Goal: Find specific page/section: Find specific page/section

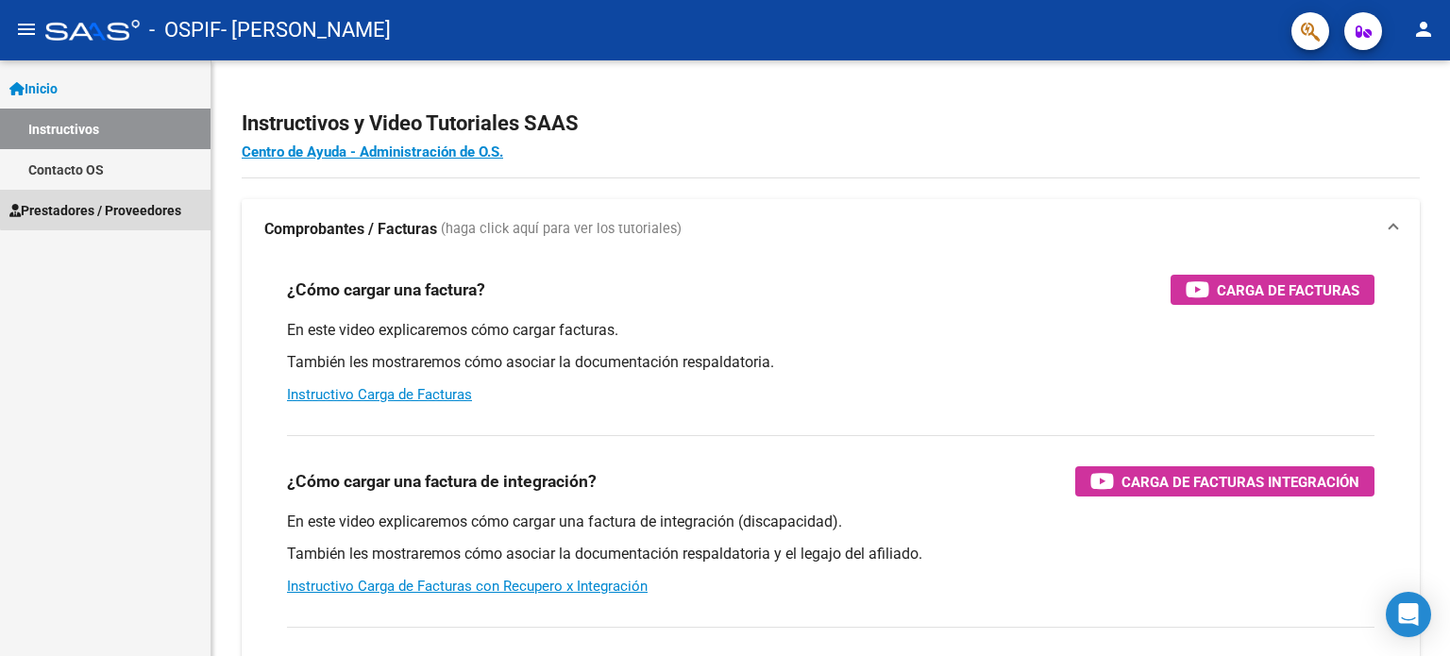
click at [119, 200] on span "Prestadores / Proveedores" at bounding box center [95, 210] width 172 height 21
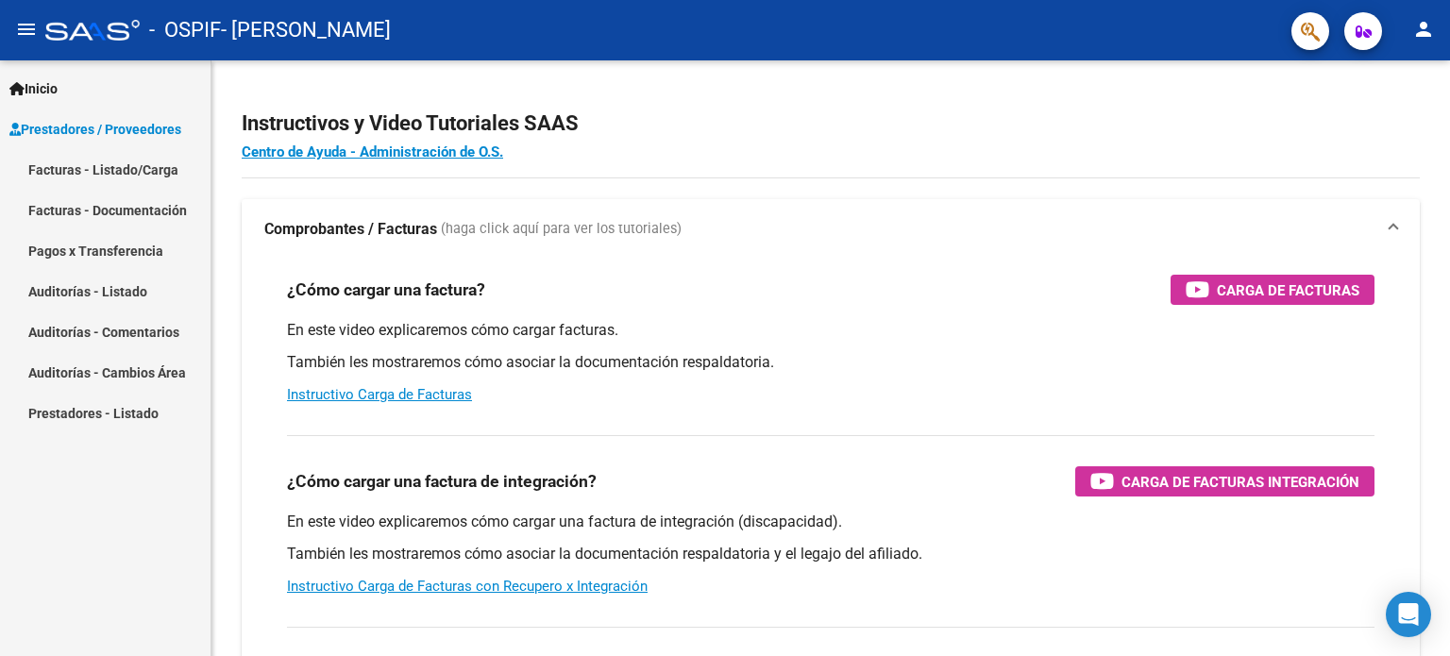
click at [108, 252] on link "Pagos x Transferencia" at bounding box center [105, 250] width 210 height 41
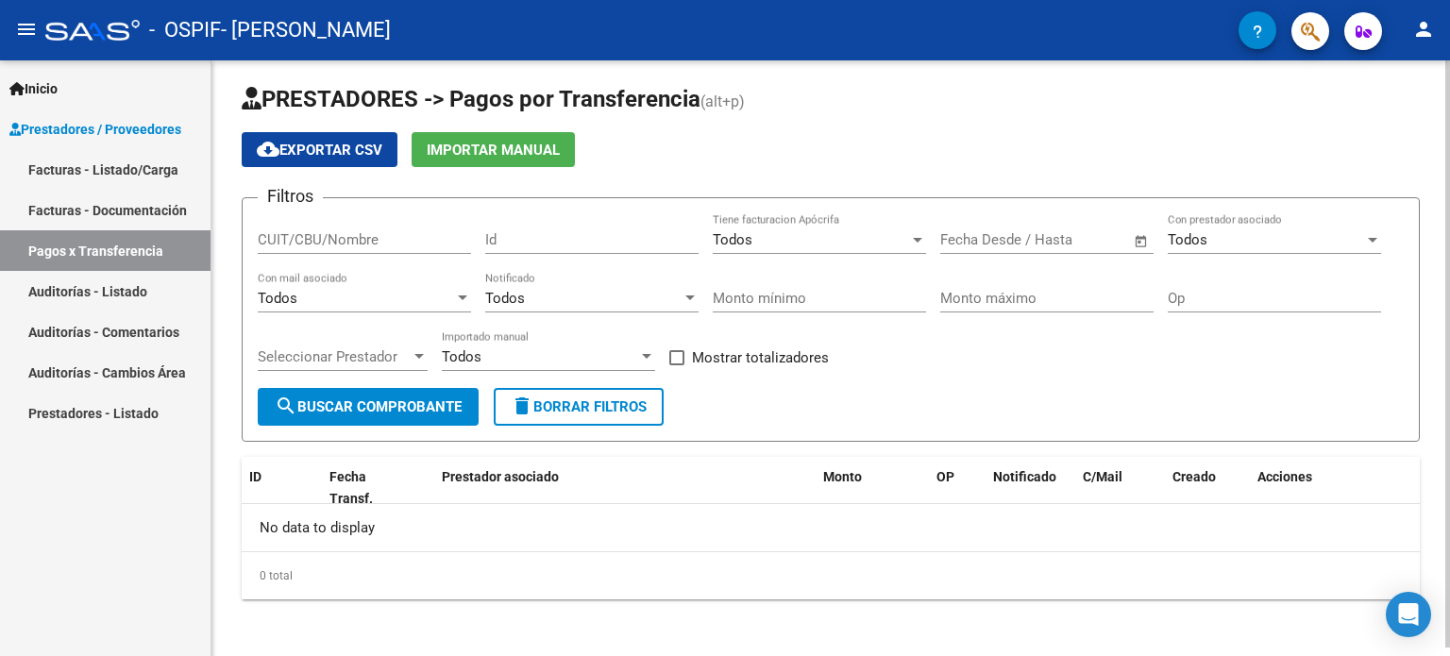
scroll to position [8, 0]
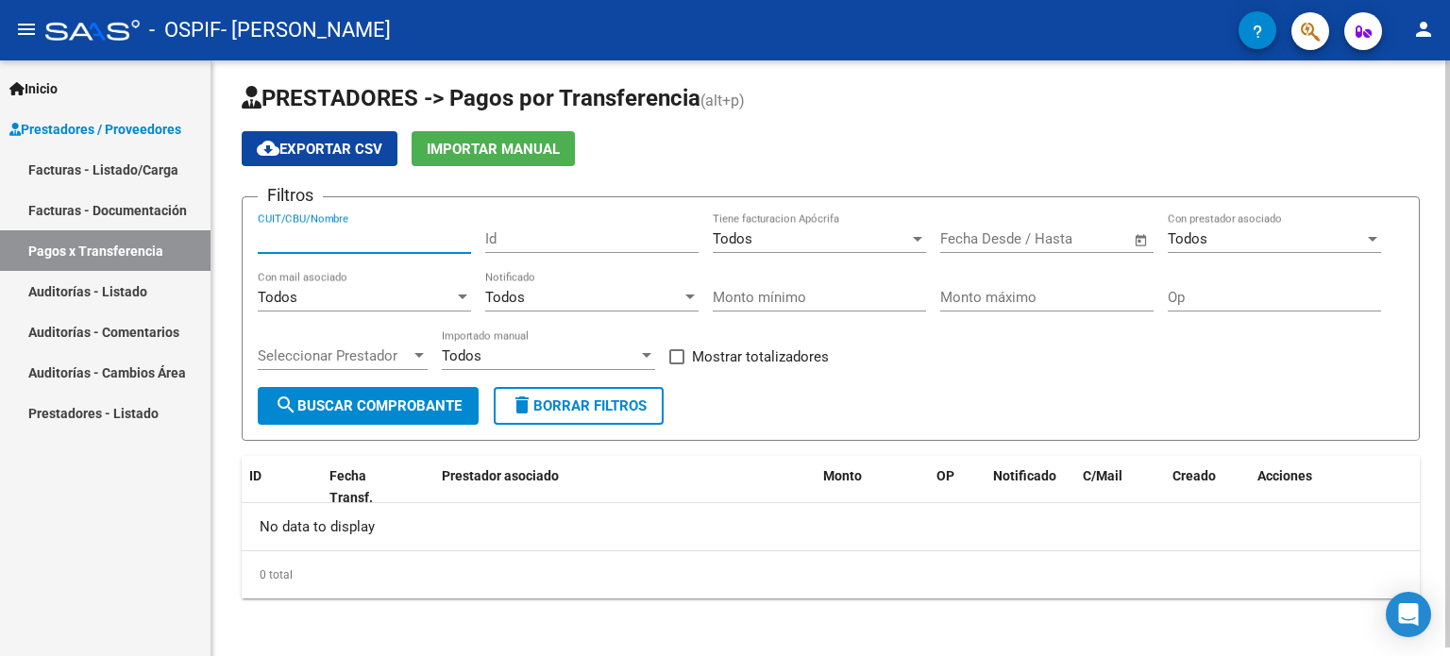
click at [389, 230] on input "CUIT/CBU/Nombre" at bounding box center [364, 238] width 213 height 17
click at [410, 397] on span "search Buscar Comprobante" at bounding box center [368, 405] width 187 height 17
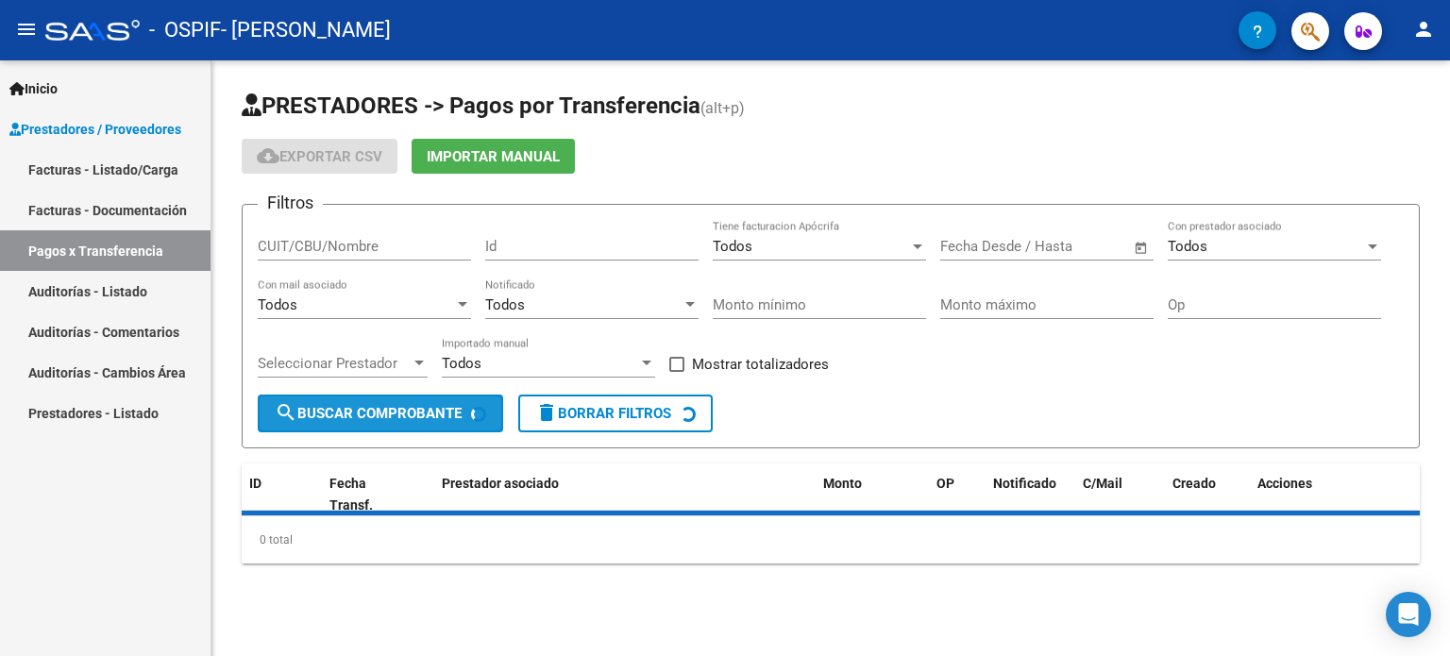
scroll to position [0, 0]
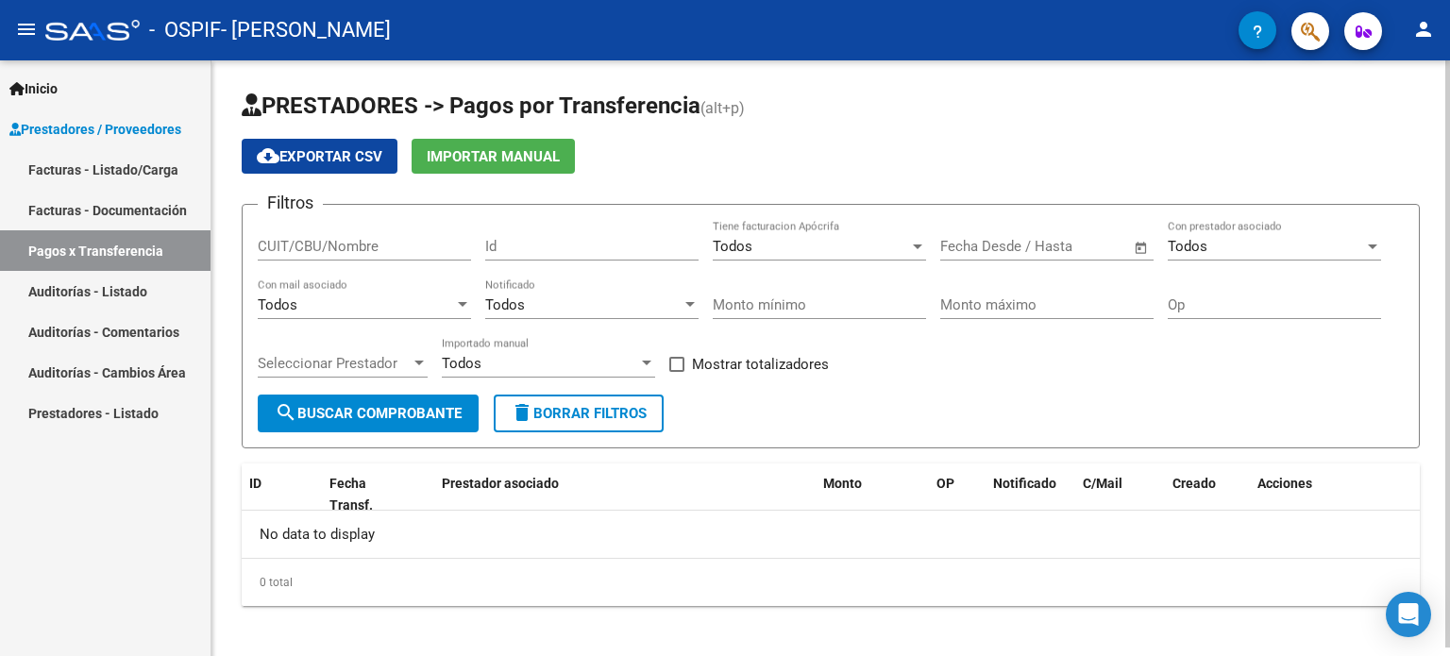
click at [1274, 242] on div "Todos" at bounding box center [1265, 246] width 196 height 17
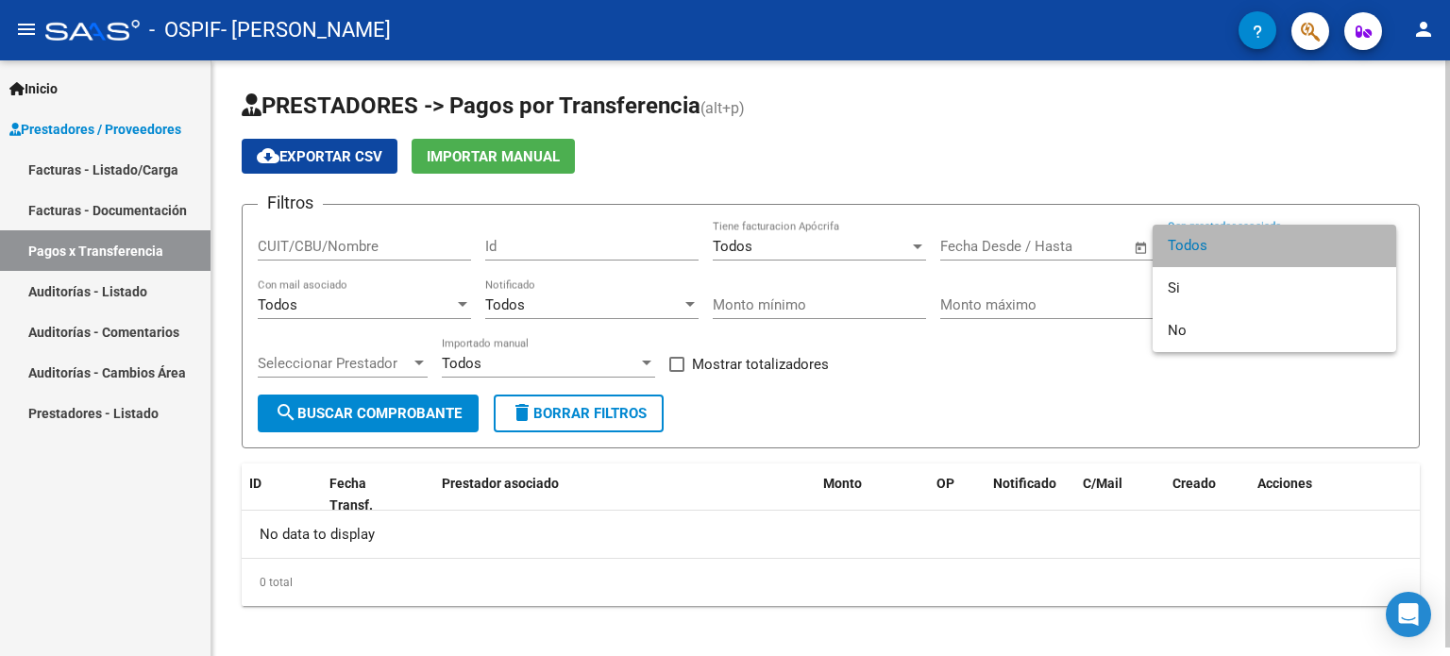
click at [1274, 242] on span "Todos" at bounding box center [1273, 246] width 213 height 42
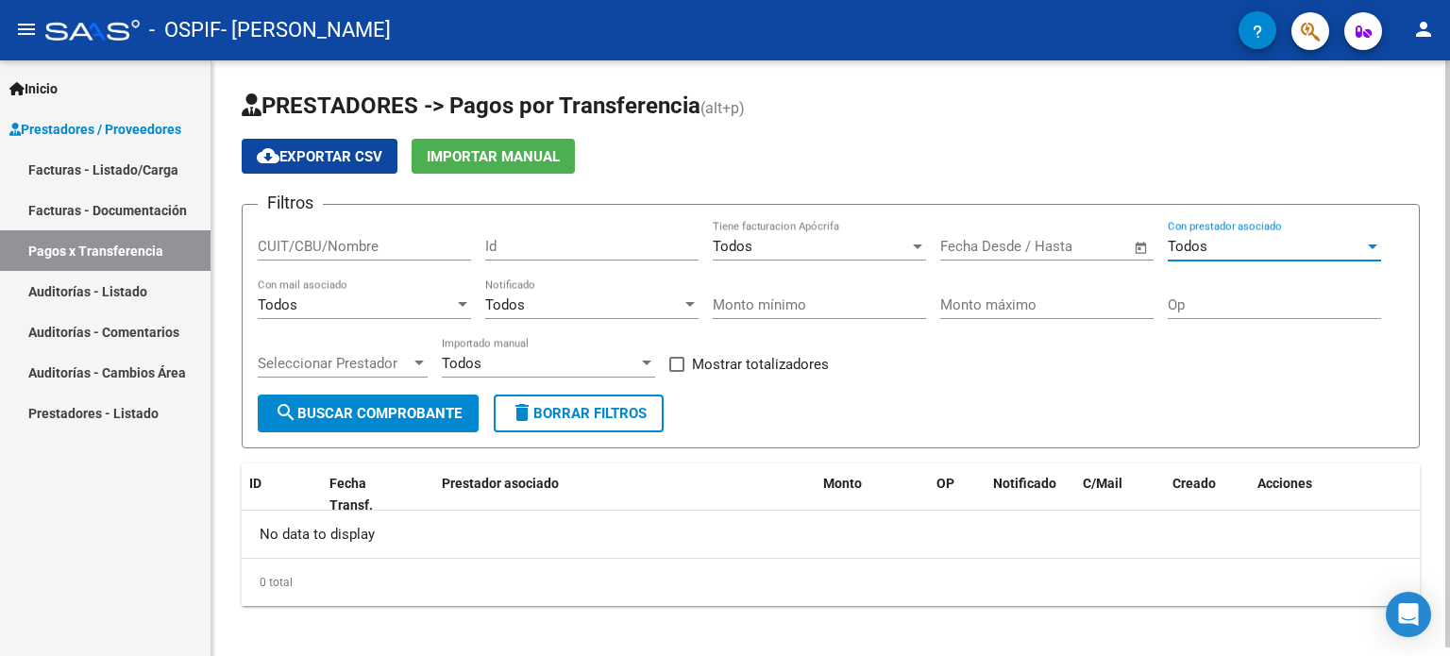
click at [781, 254] on div "Todos Tiene facturacion Apócrifa" at bounding box center [819, 240] width 213 height 41
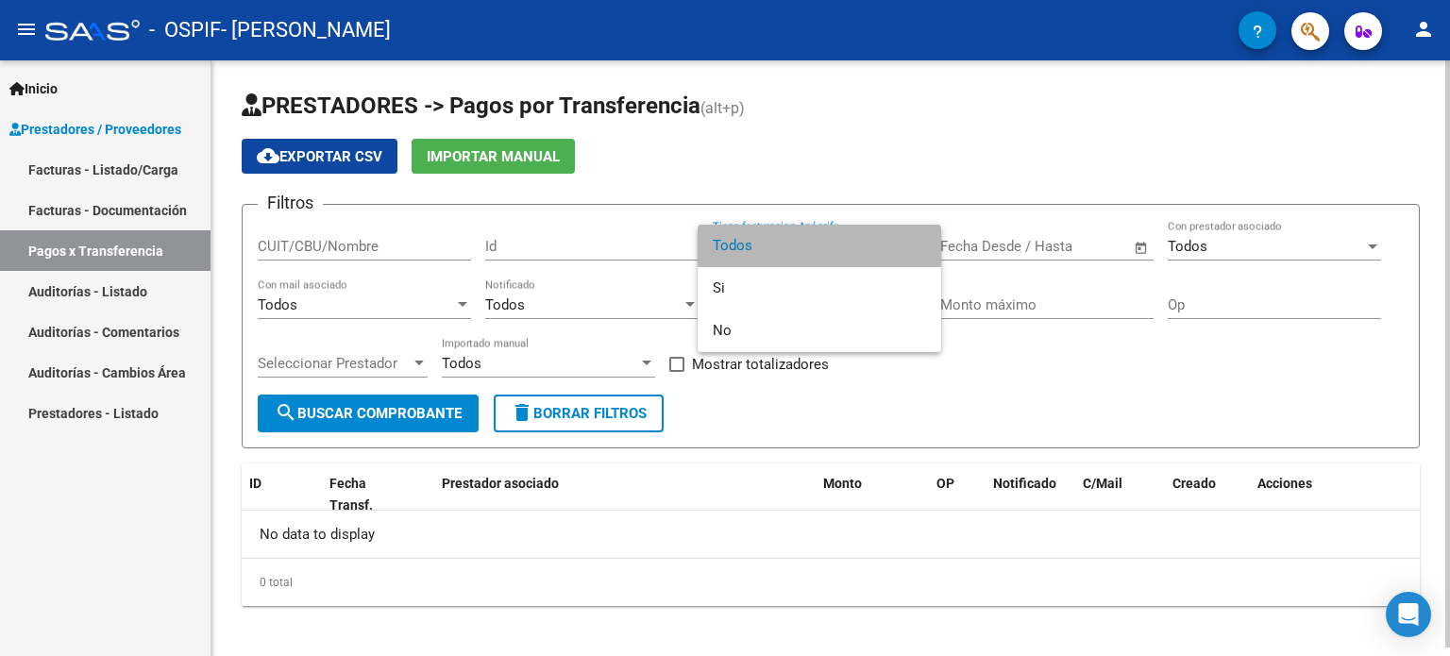
click at [781, 254] on span "Todos" at bounding box center [819, 246] width 213 height 42
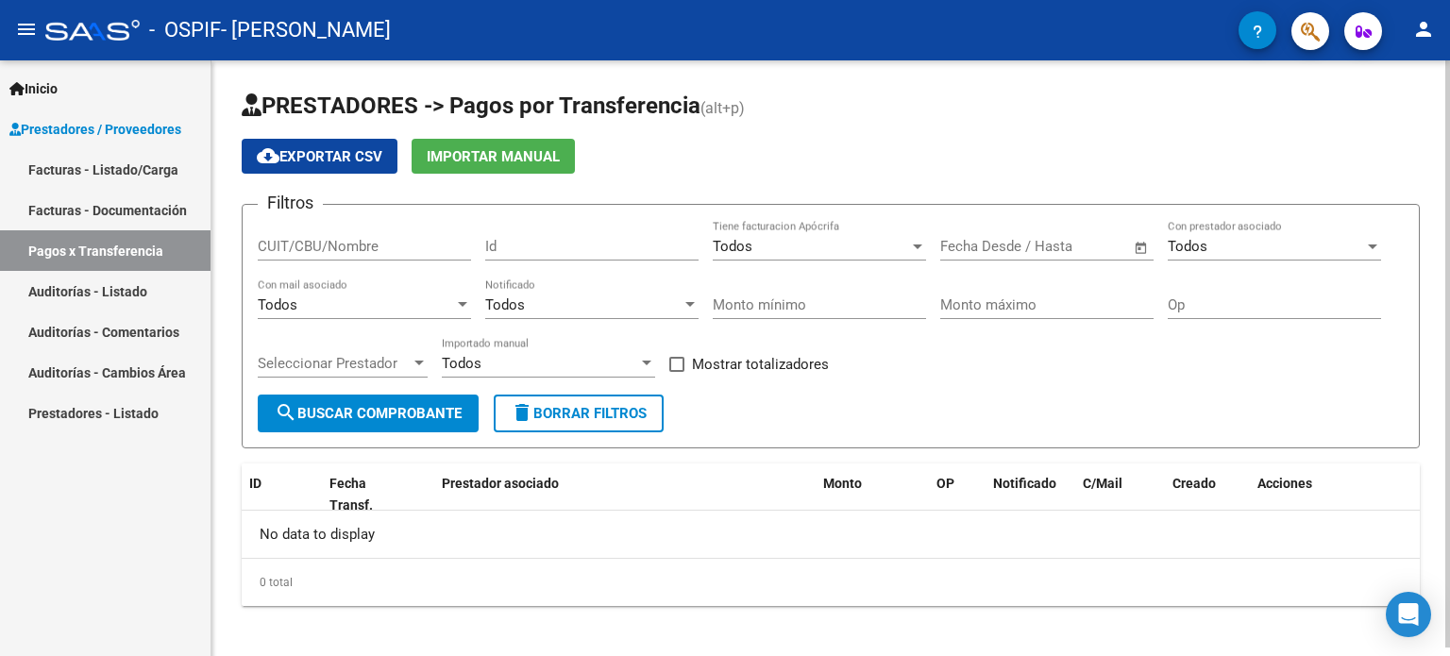
click at [425, 316] on div "Todos Con mail asociado" at bounding box center [364, 298] width 213 height 41
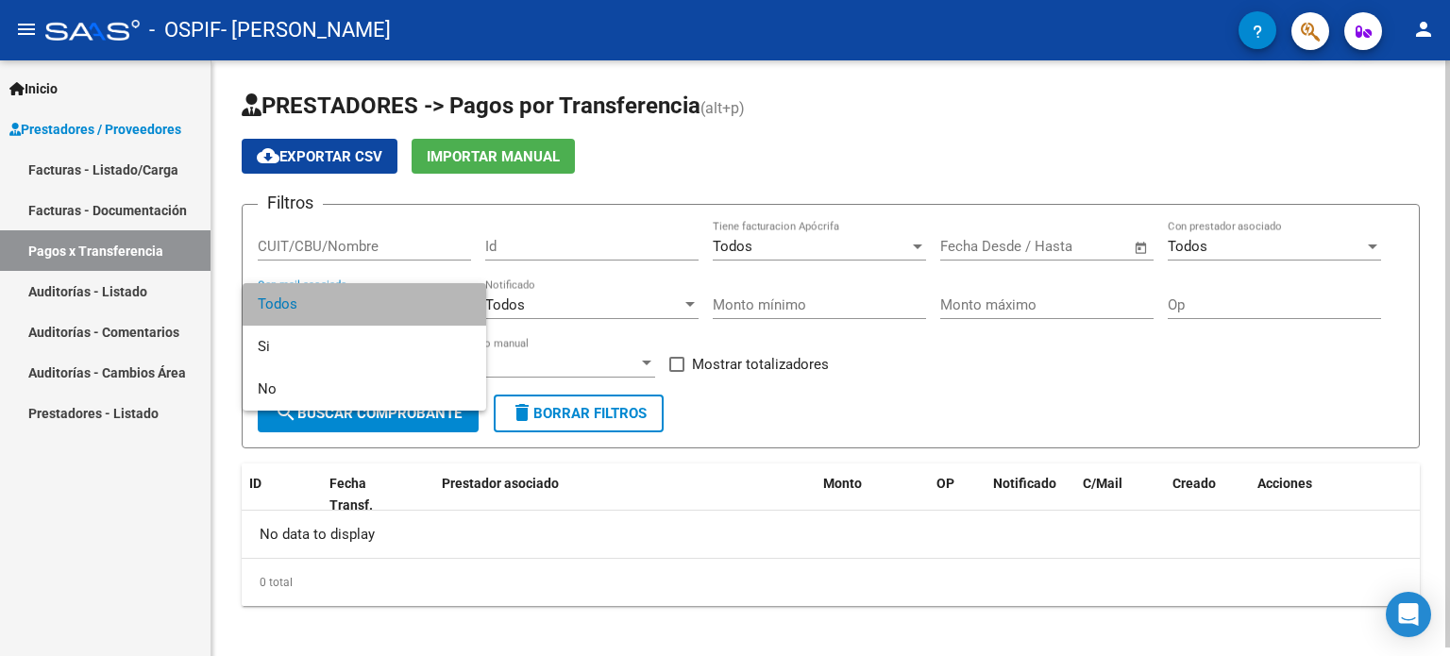
click at [425, 316] on span "Todos" at bounding box center [364, 304] width 213 height 42
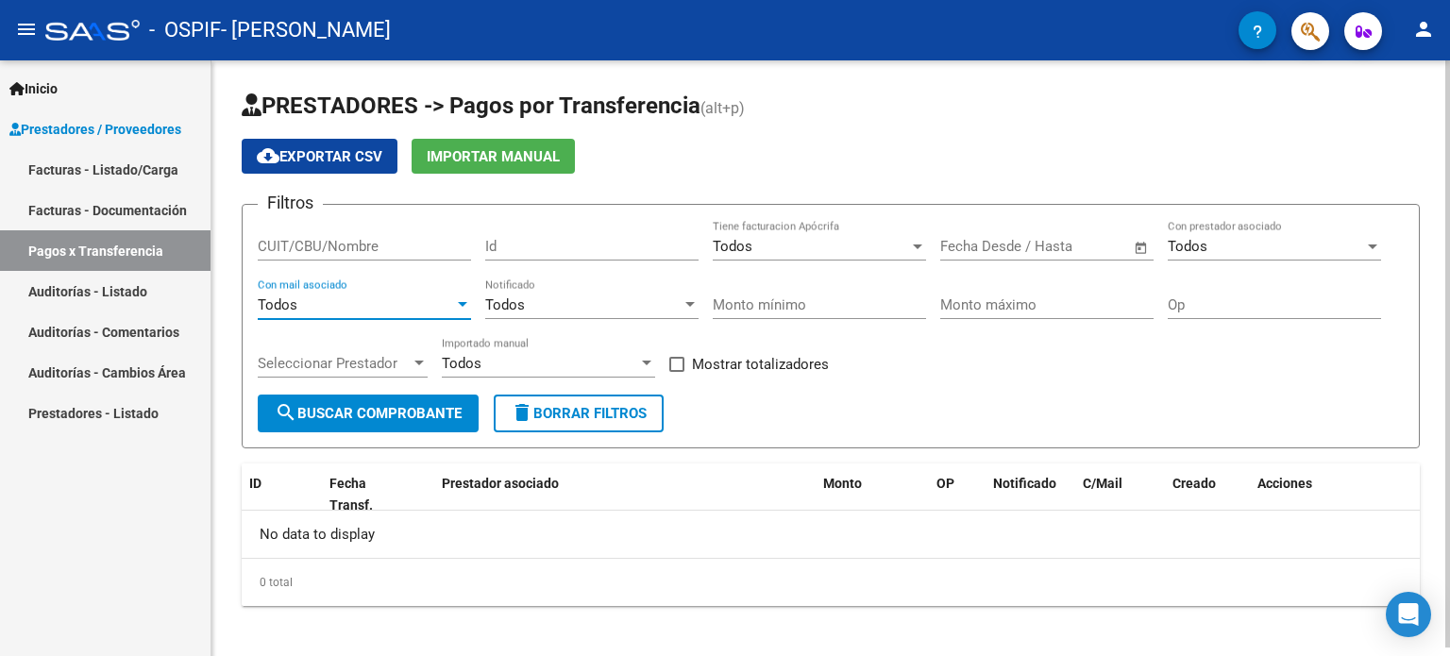
click at [457, 360] on span "Todos" at bounding box center [462, 363] width 40 height 17
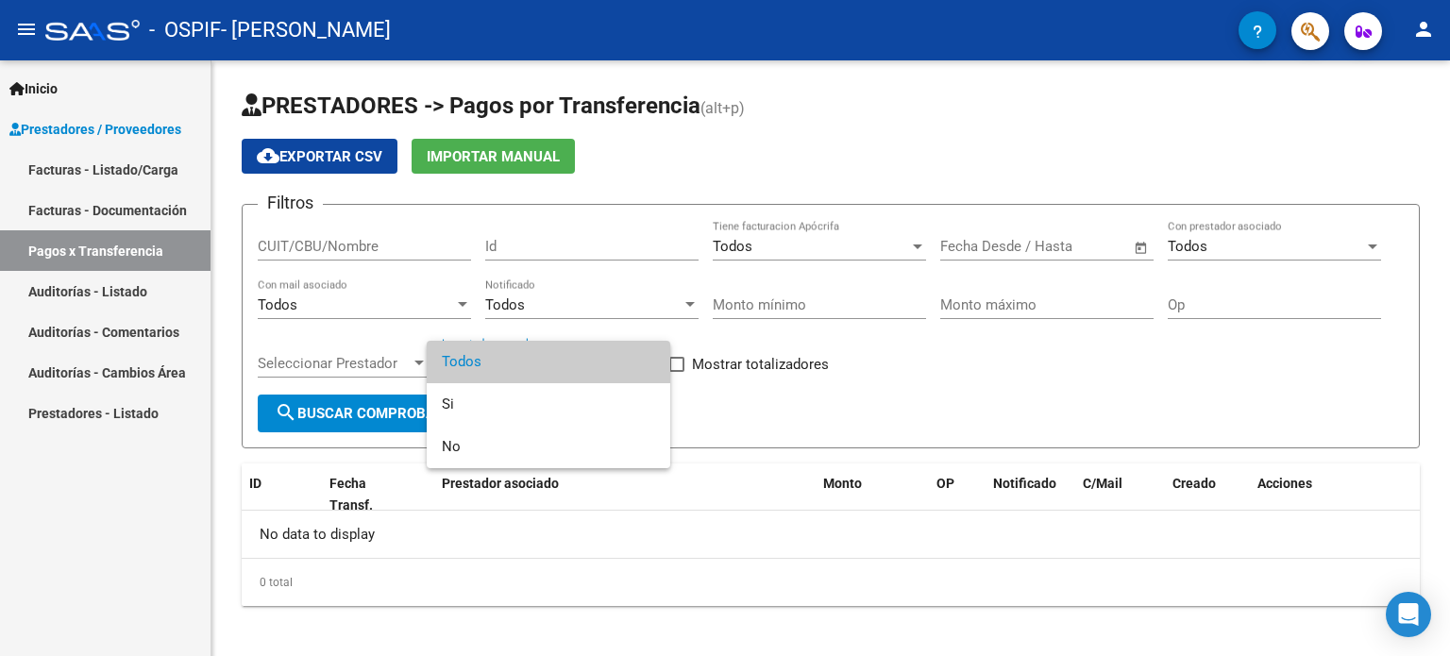
click at [940, 391] on div at bounding box center [725, 328] width 1450 height 656
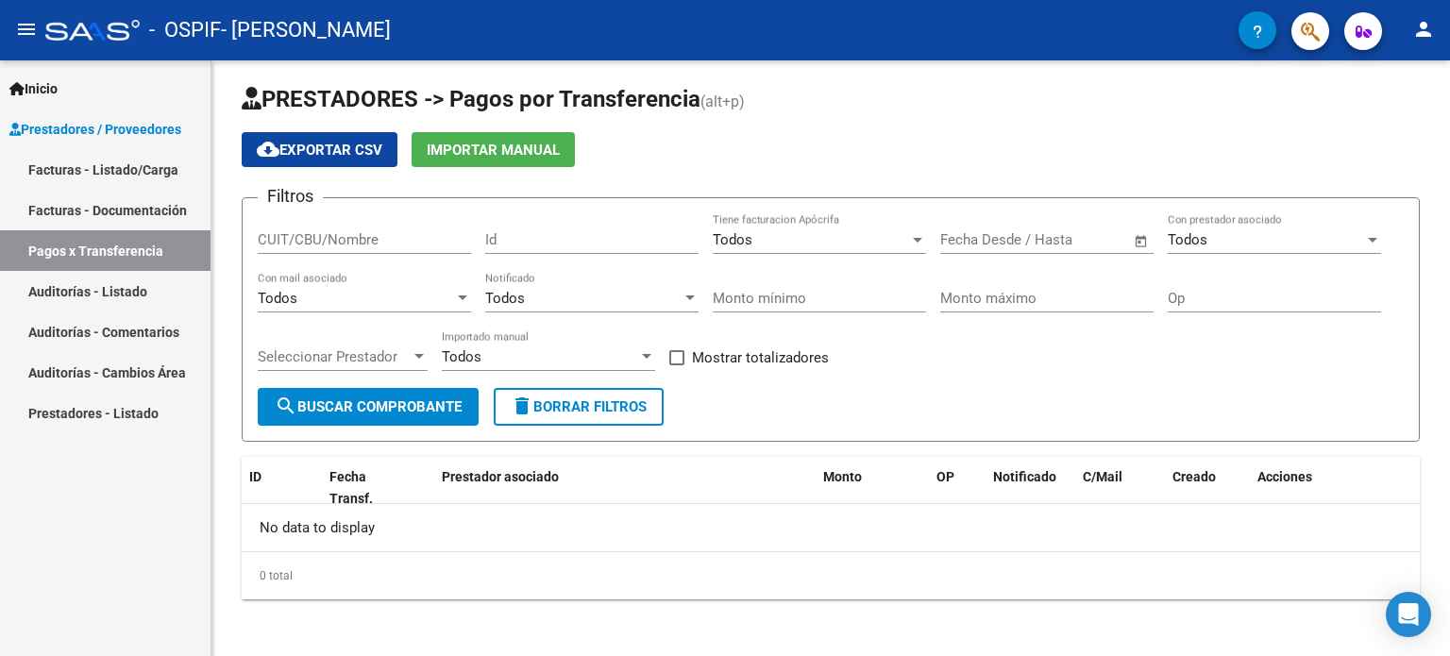
scroll to position [8, 0]
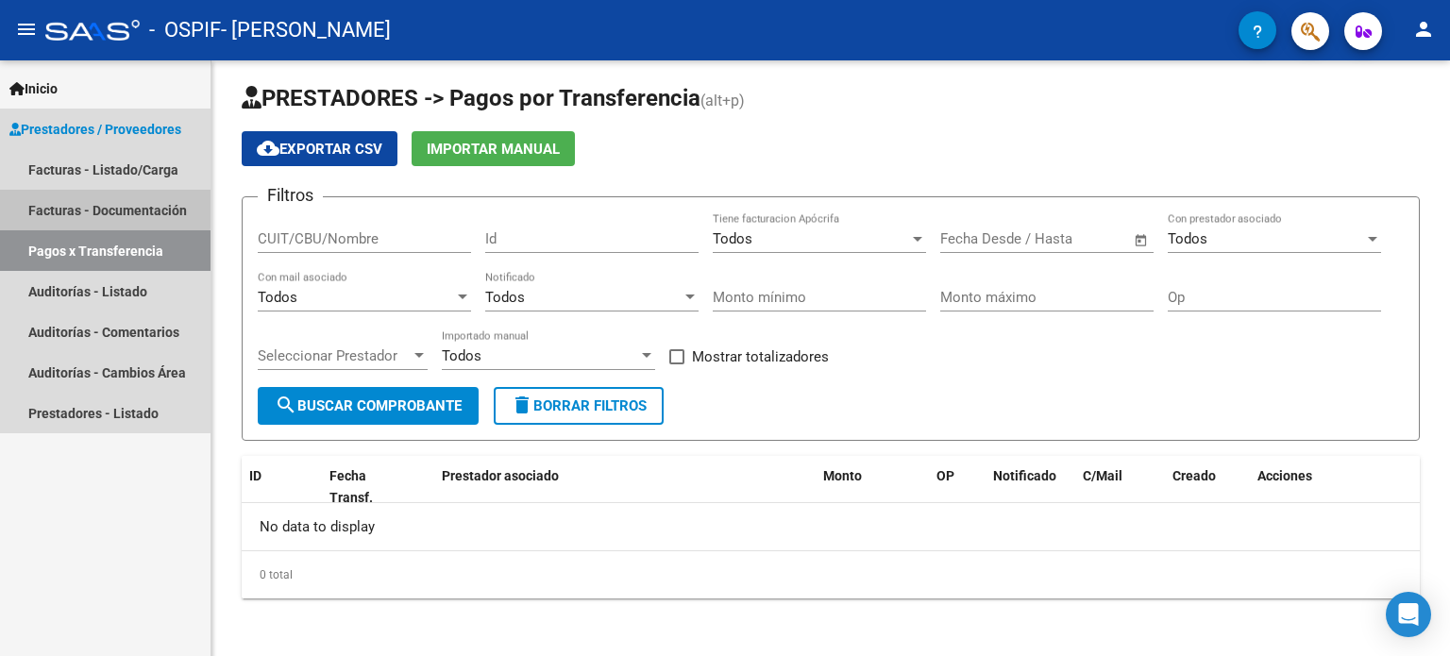
click at [90, 208] on link "Facturas - Documentación" at bounding box center [105, 210] width 210 height 41
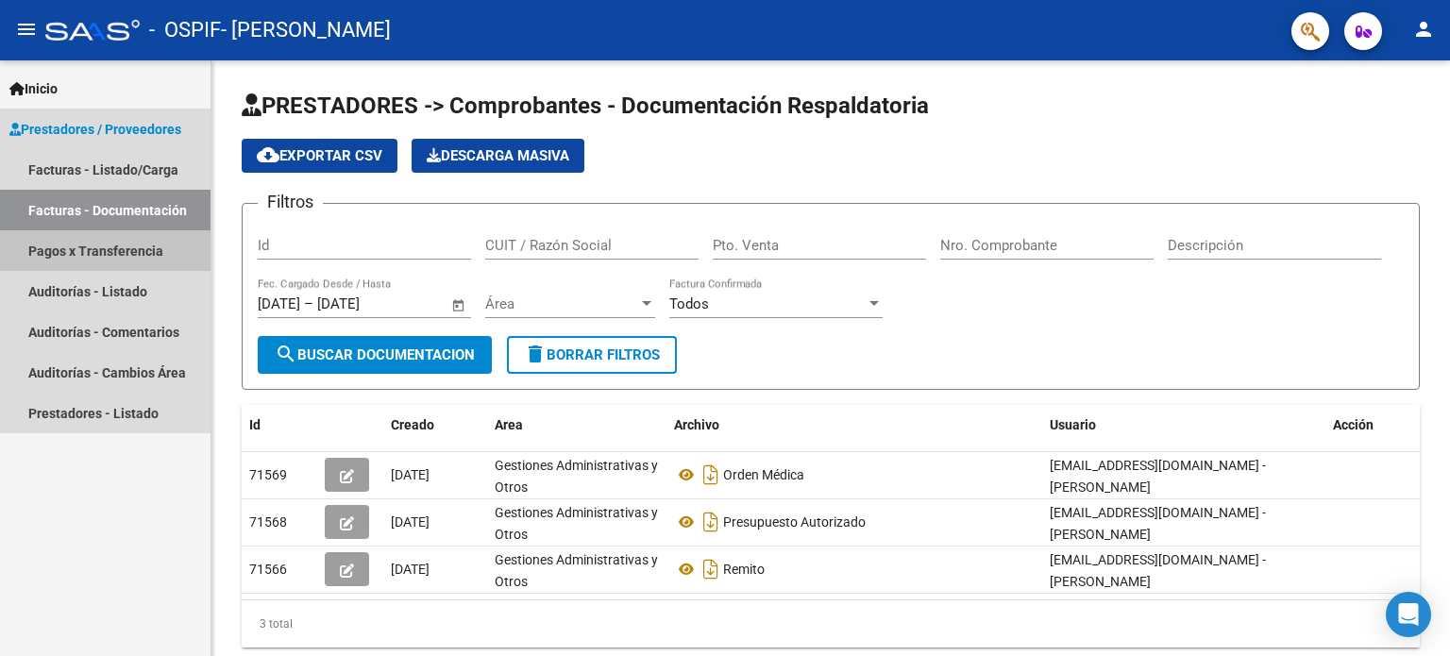
click at [94, 245] on link "Pagos x Transferencia" at bounding box center [105, 250] width 210 height 41
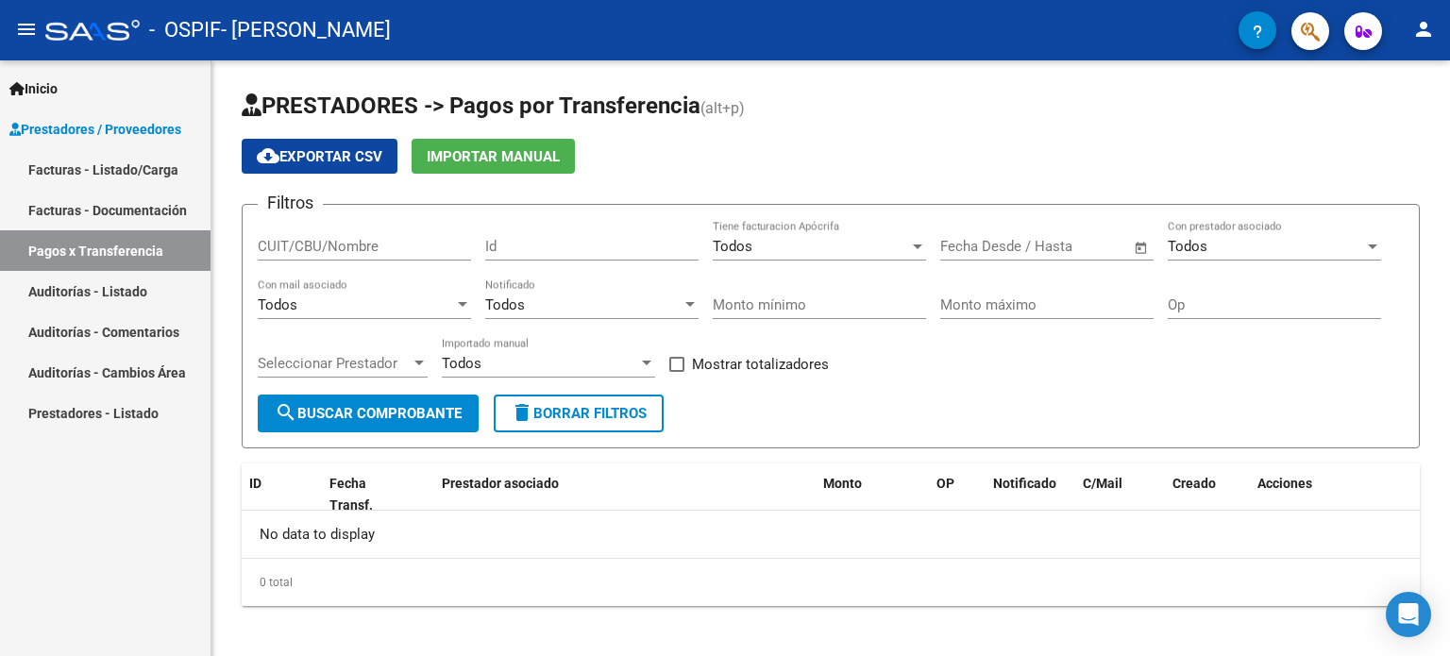
click at [102, 321] on link "Auditorías - Comentarios" at bounding box center [105, 331] width 210 height 41
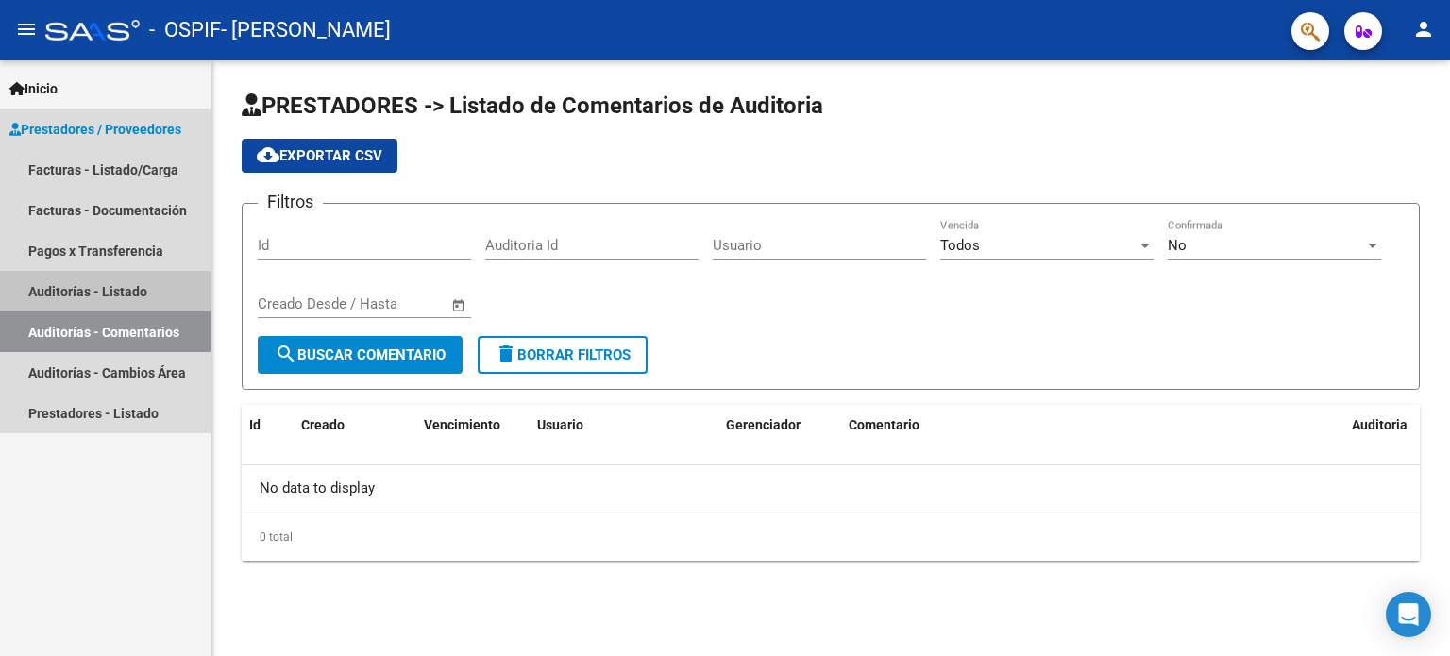
click at [118, 287] on link "Auditorías - Listado" at bounding box center [105, 291] width 210 height 41
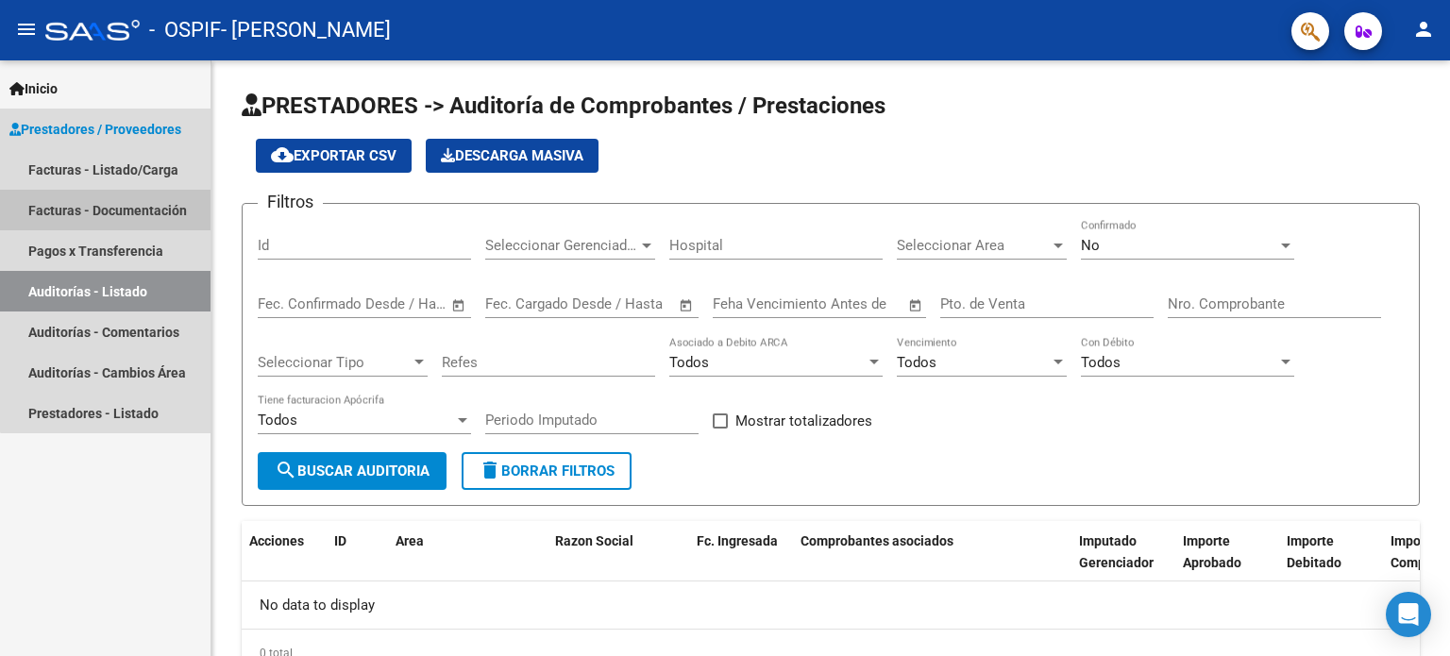
click at [109, 206] on link "Facturas - Documentación" at bounding box center [105, 210] width 210 height 41
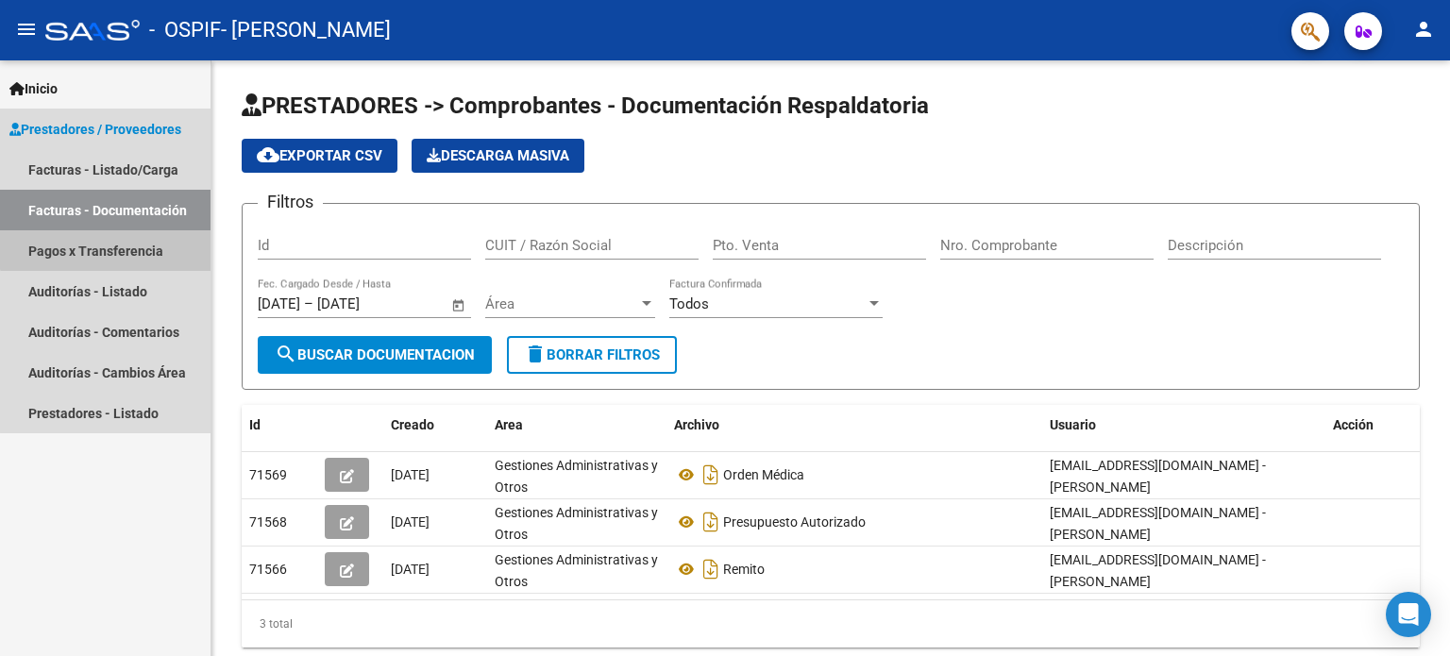
click at [111, 244] on link "Pagos x Transferencia" at bounding box center [105, 250] width 210 height 41
